Goal: Task Accomplishment & Management: Manage account settings

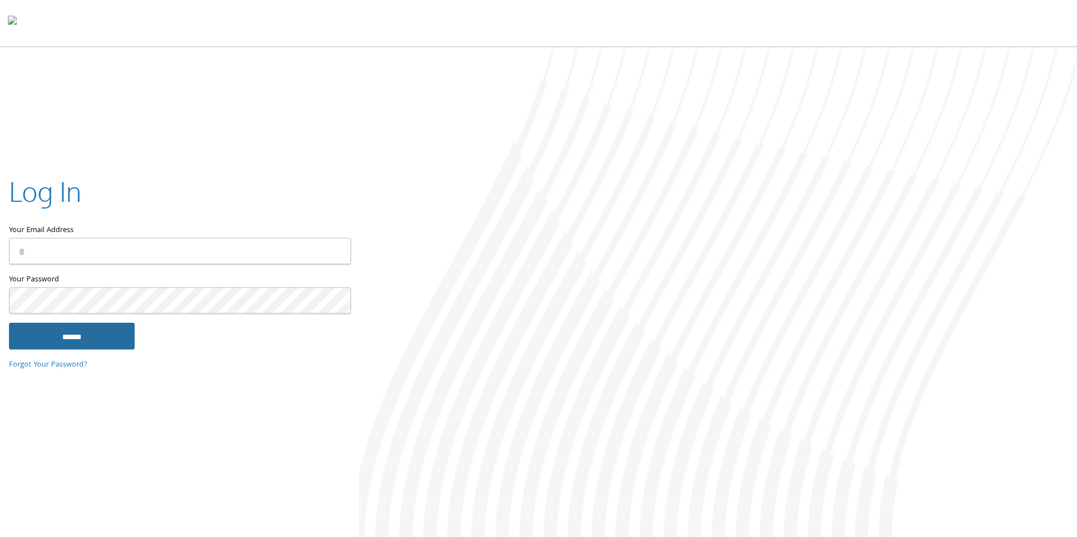
type input "**********"
click at [69, 339] on input "******" at bounding box center [72, 336] width 126 height 27
type input "**********"
click at [73, 339] on input "******" at bounding box center [72, 336] width 126 height 27
